Goal: Navigation & Orientation: Find specific page/section

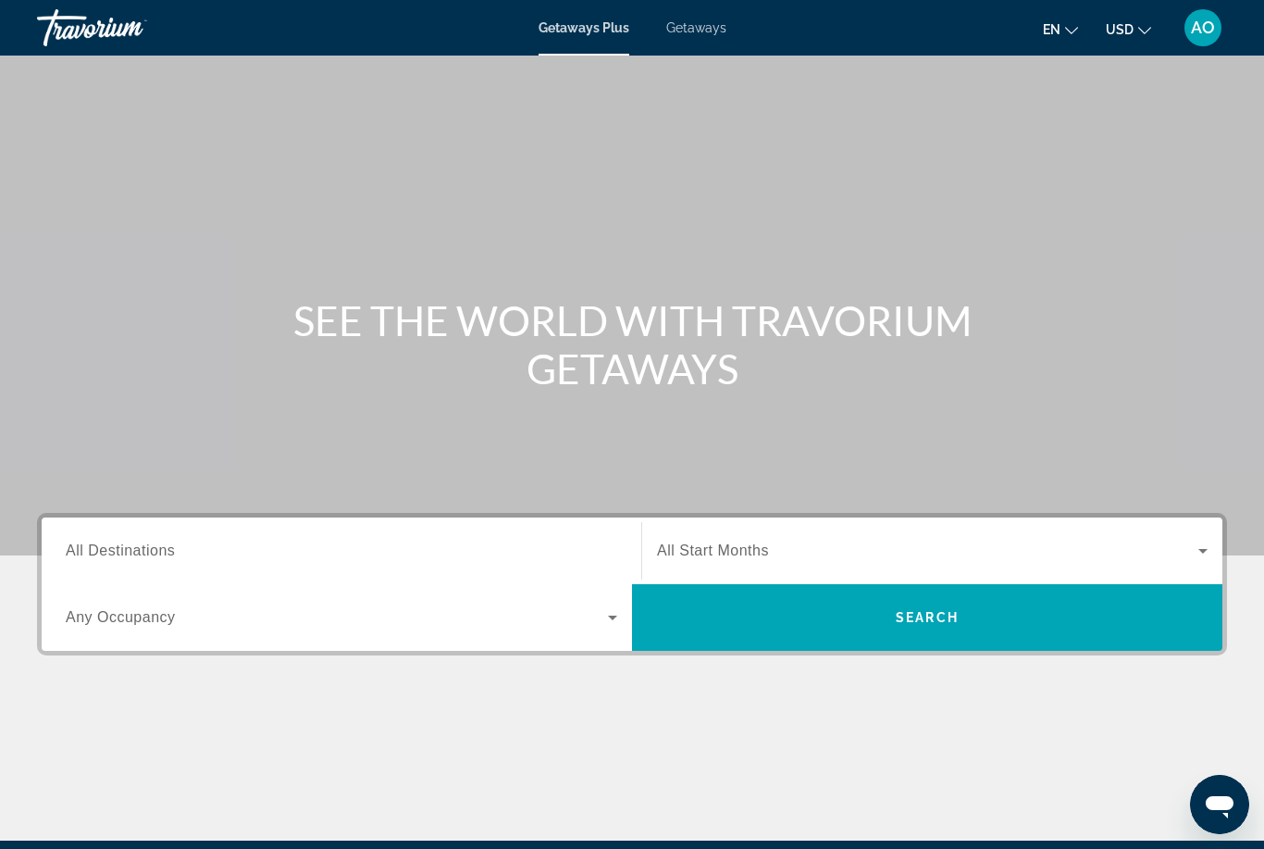
click at [703, 35] on span "Getaways" at bounding box center [696, 27] width 60 height 15
click at [566, 46] on div "Getaways Plus Getaways en English Español Français Italiano Português русский U…" at bounding box center [632, 28] width 1264 height 48
click at [591, 28] on span "Getaways Plus" at bounding box center [584, 27] width 90 height 15
click at [705, 31] on span "Getaways" at bounding box center [696, 27] width 60 height 15
